Goal: Browse casually

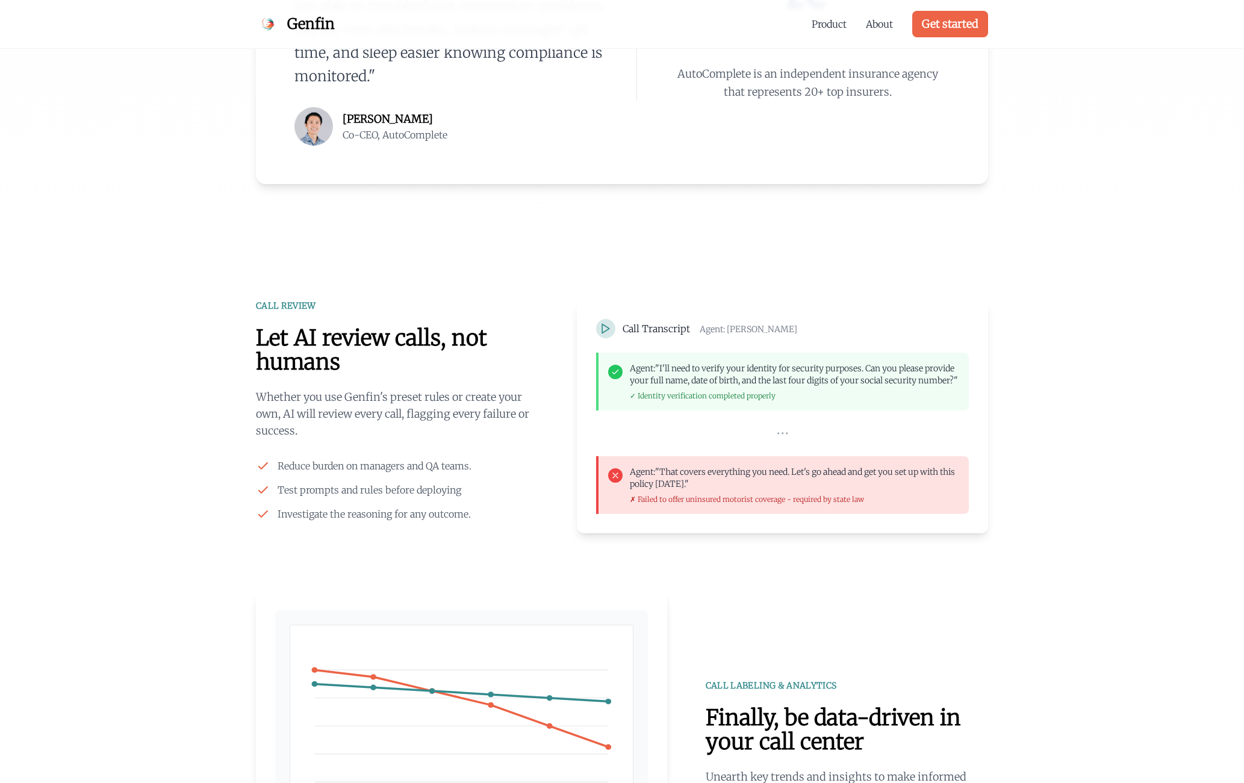
scroll to position [857, 0]
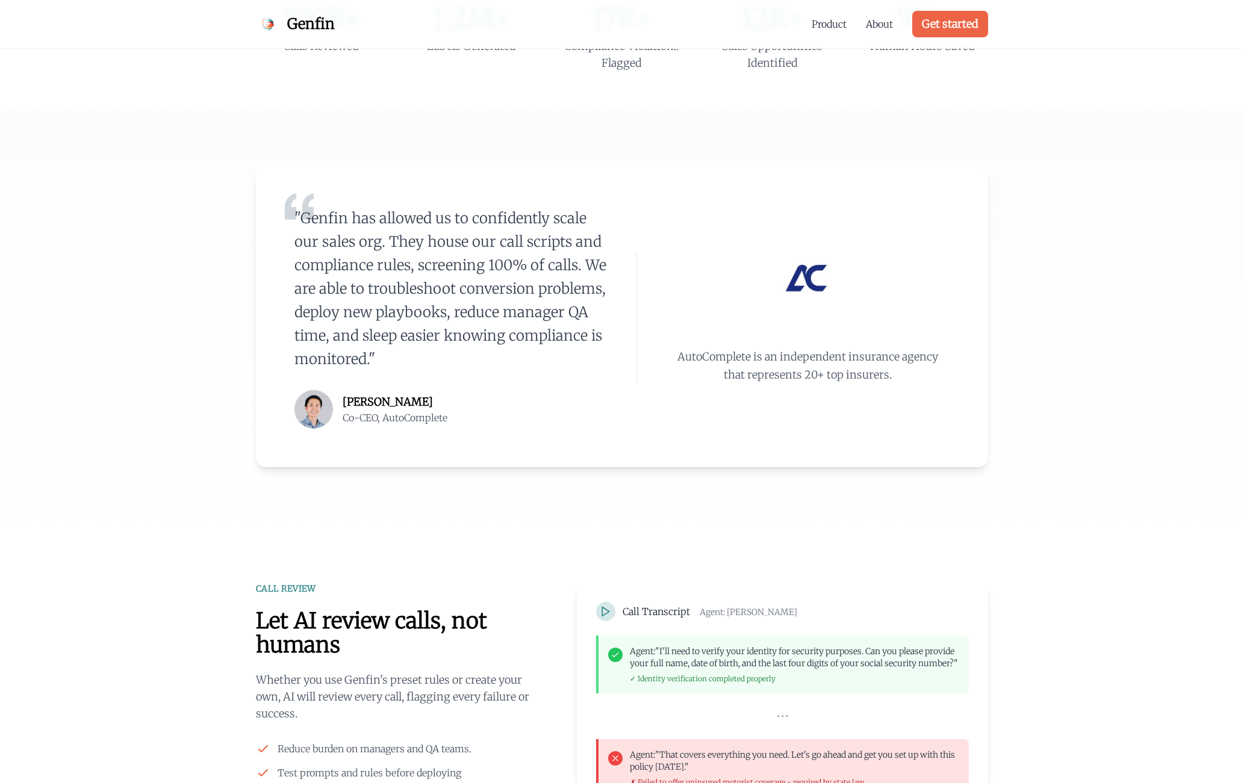
scroll to position [0, 0]
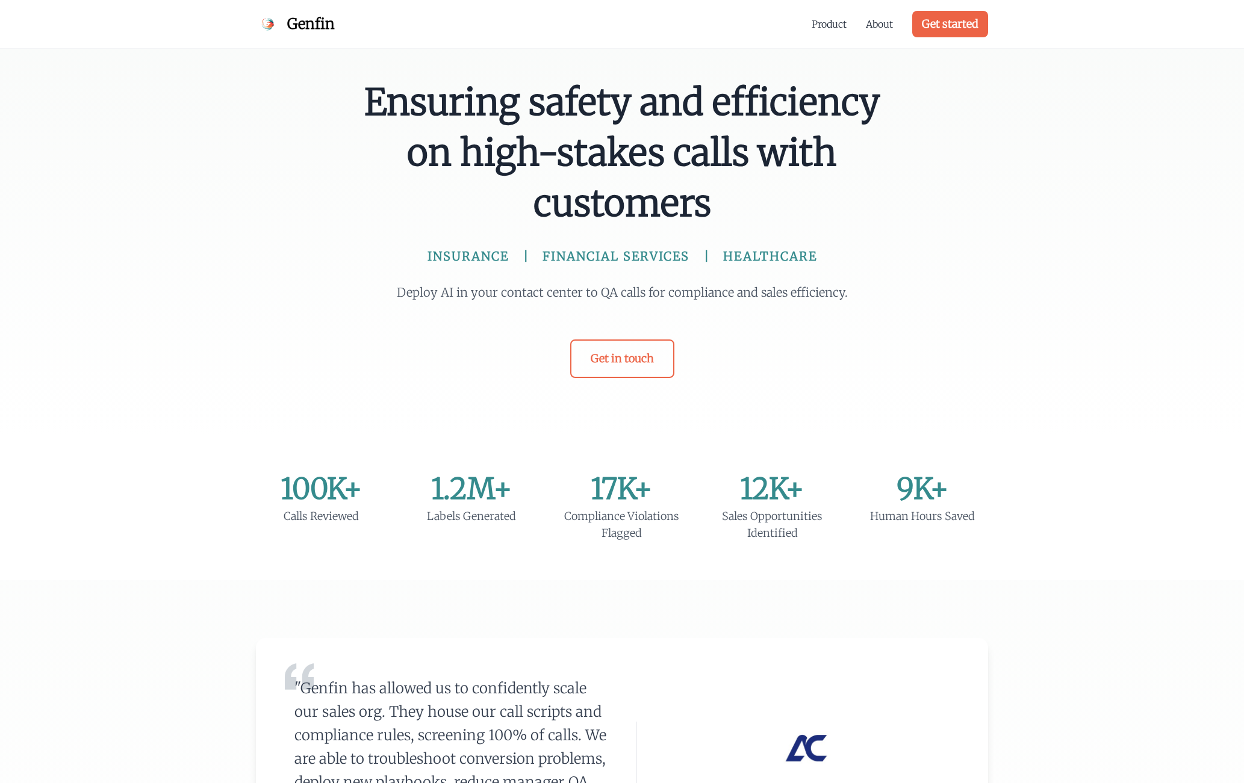
click at [307, 24] on span "Genfin" at bounding box center [311, 23] width 48 height 19
